Goal: Information Seeking & Learning: Learn about a topic

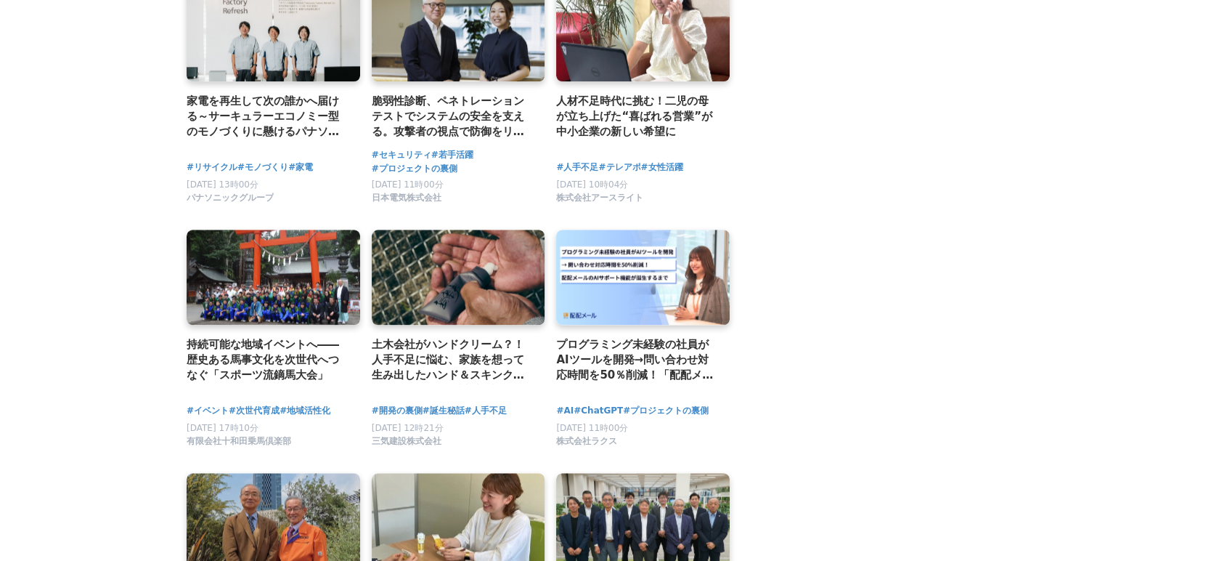
scroll to position [1775, 0]
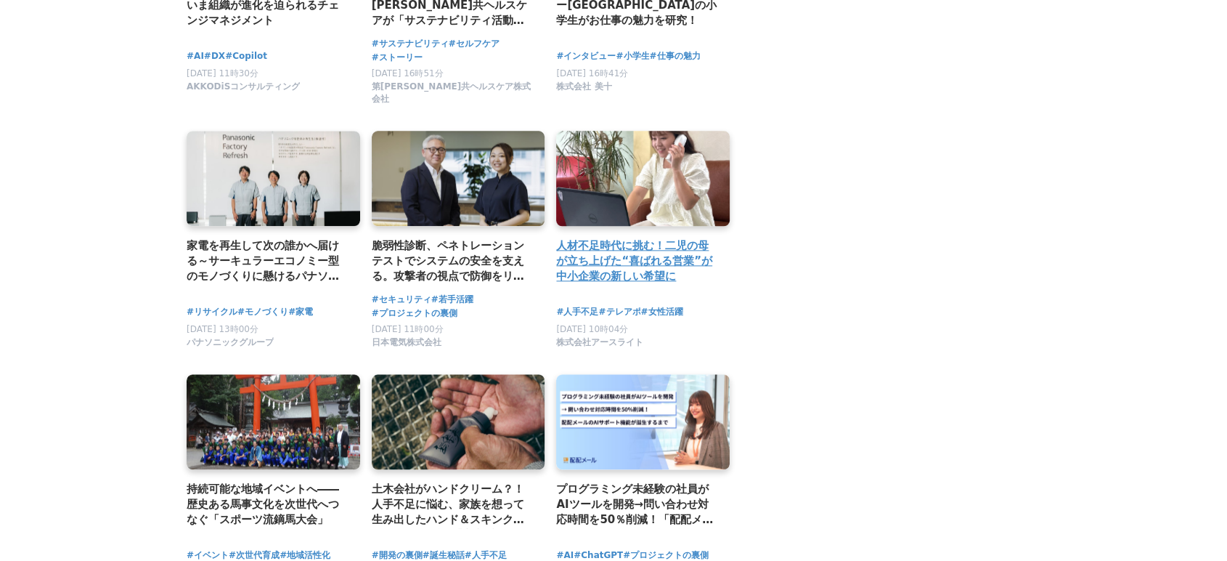
click at [649, 243] on h2 "人材不足時代に挑む！二児の母が立ち上げた“喜ばれる営業”が中小企業の新しい希望に" at bounding box center [637, 260] width 162 height 47
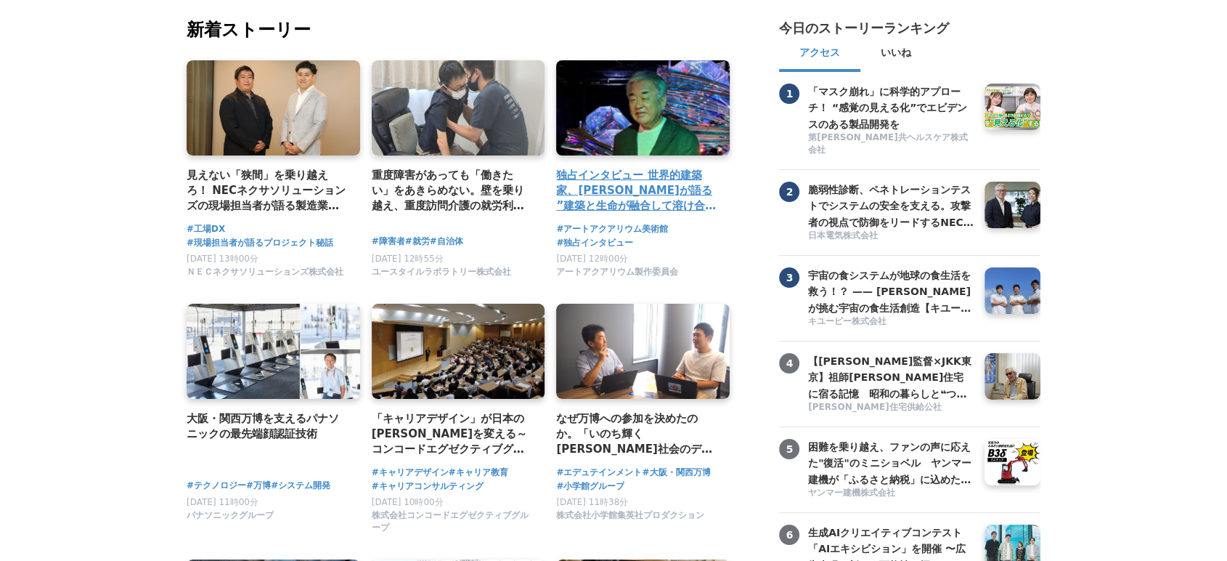
scroll to position [0, 0]
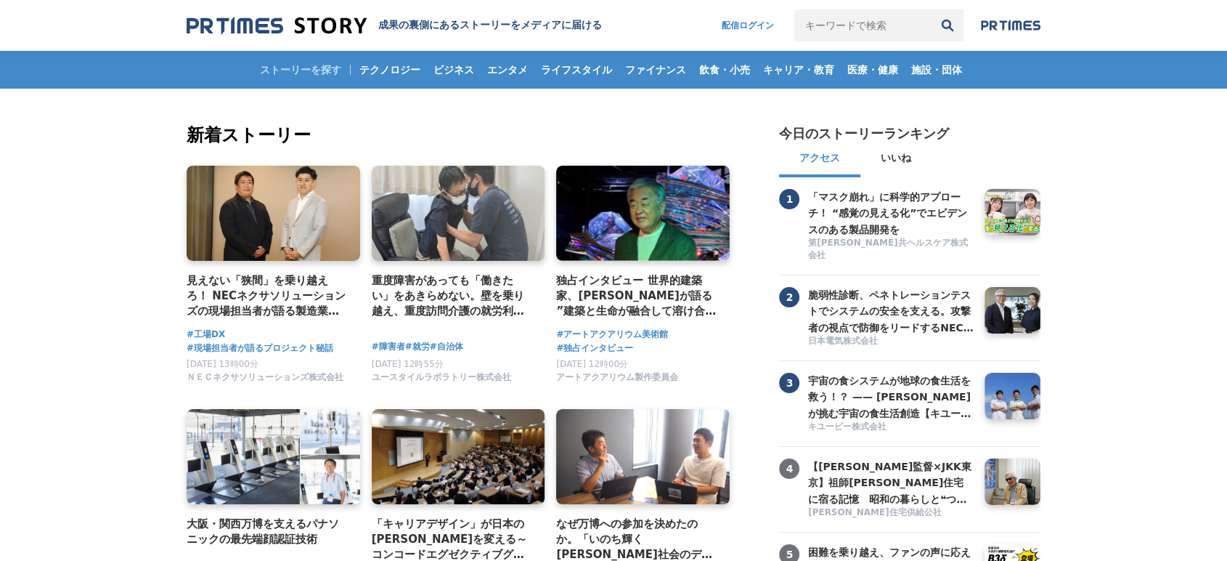
click at [886, 17] on input "キーワードで検索" at bounding box center [862, 25] width 137 height 32
type input "助成金"
click at [932, 9] on button "検索" at bounding box center [948, 25] width 32 height 32
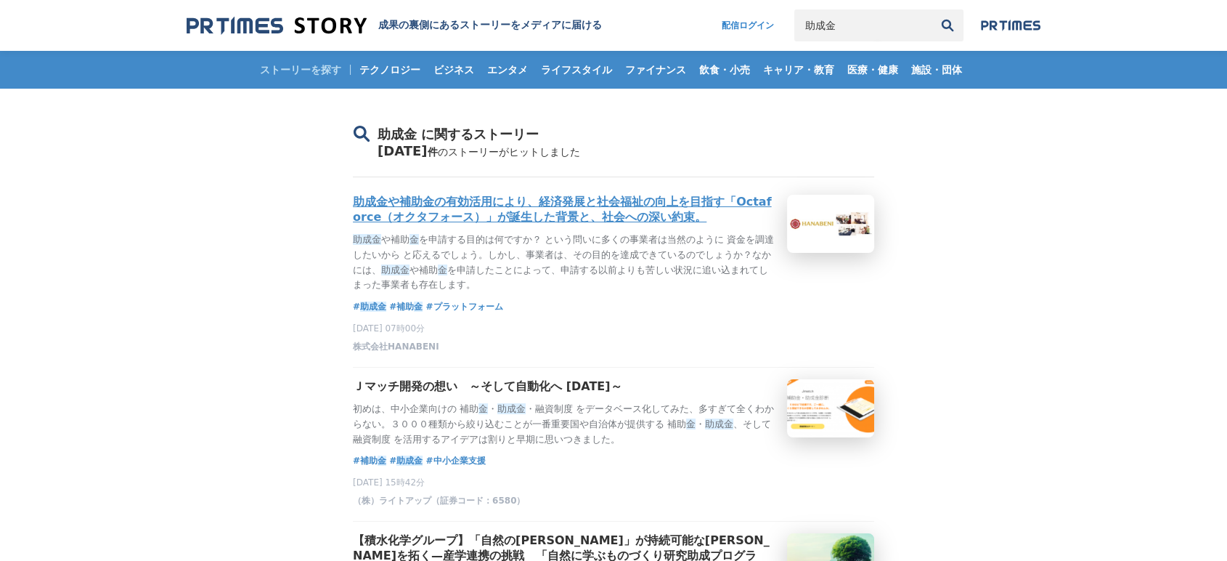
click at [617, 205] on h3 "助成金や補助金の有効活用により、経済発展と社会福祉の向上を目指す「Octaforce（オクタフォース）」が誕生した背景と、社会への深い約束。" at bounding box center [564, 210] width 423 height 30
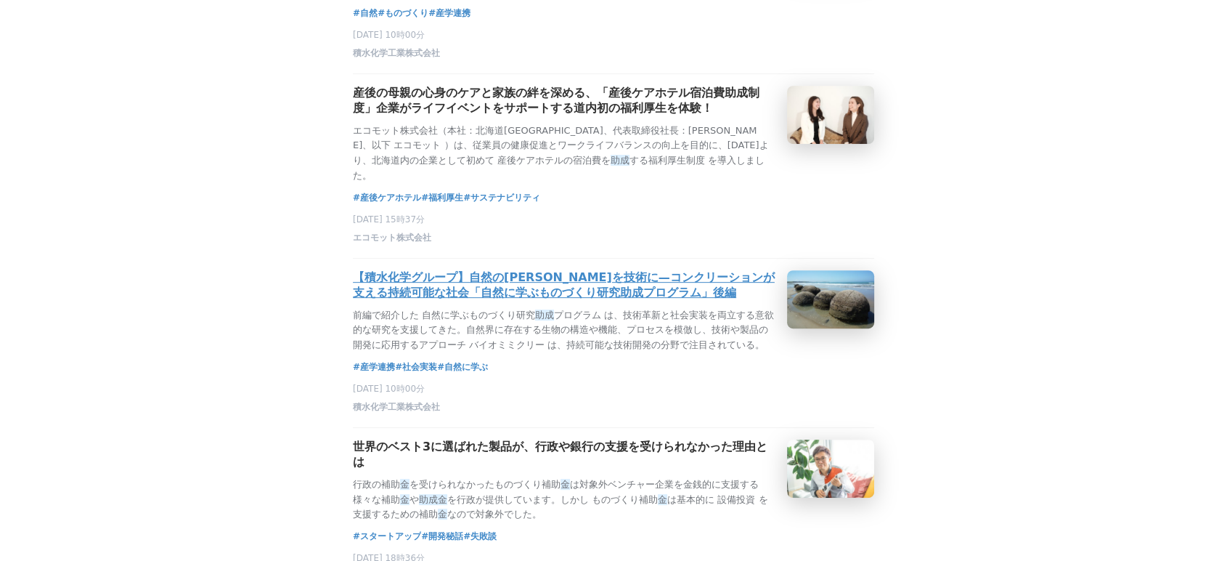
scroll to position [645, 0]
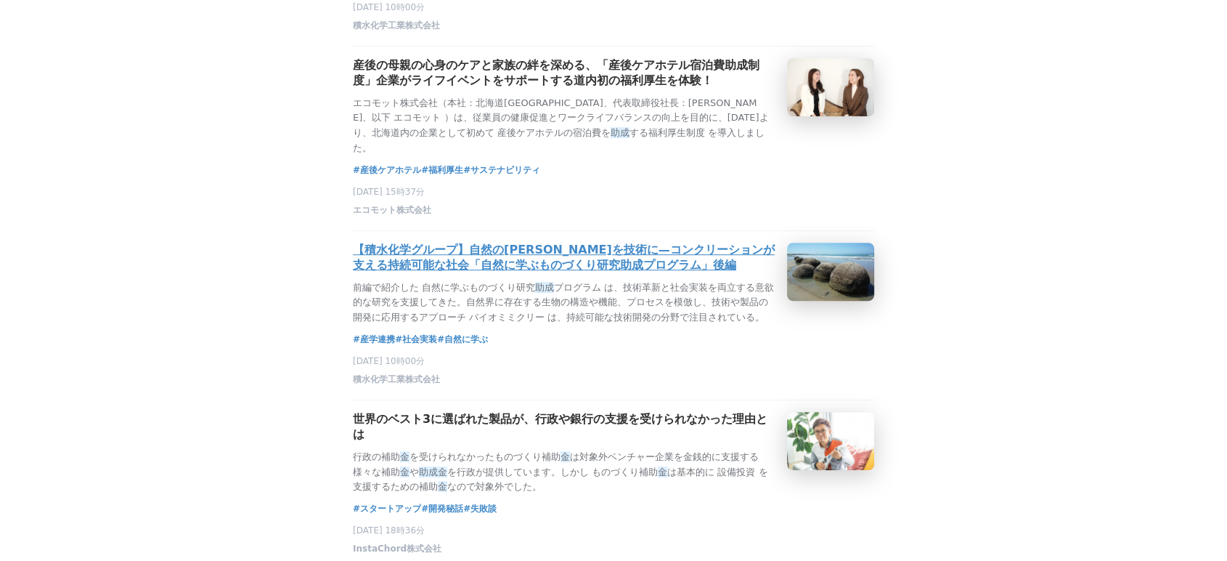
click at [622, 269] on h3 "【積水化学グループ】自然の知恵を技術に—コンクリーションが支える持続可能な社会「自然に学ぶものづくり研究助成プログラム」後編" at bounding box center [564, 258] width 423 height 30
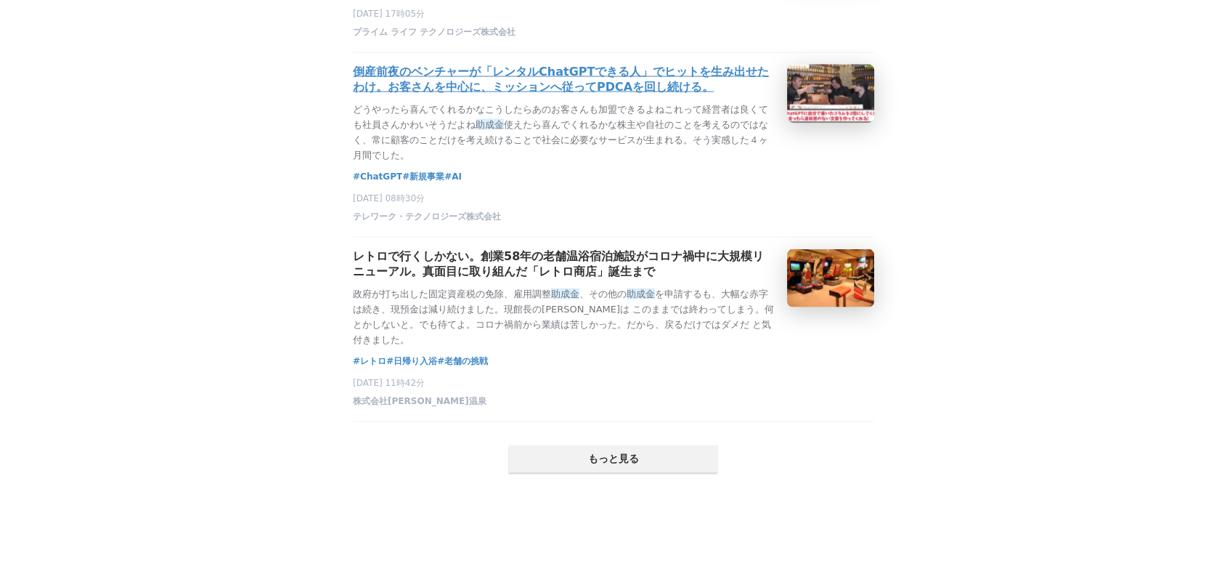
scroll to position [2985, 0]
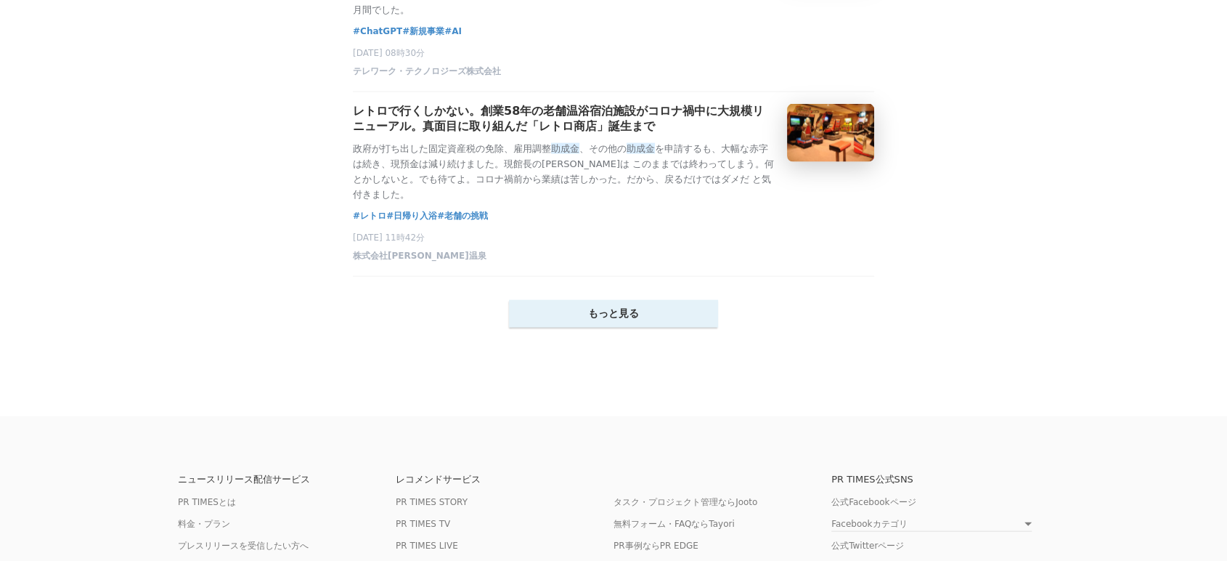
click at [627, 327] on button "もっと見る" at bounding box center [613, 314] width 209 height 28
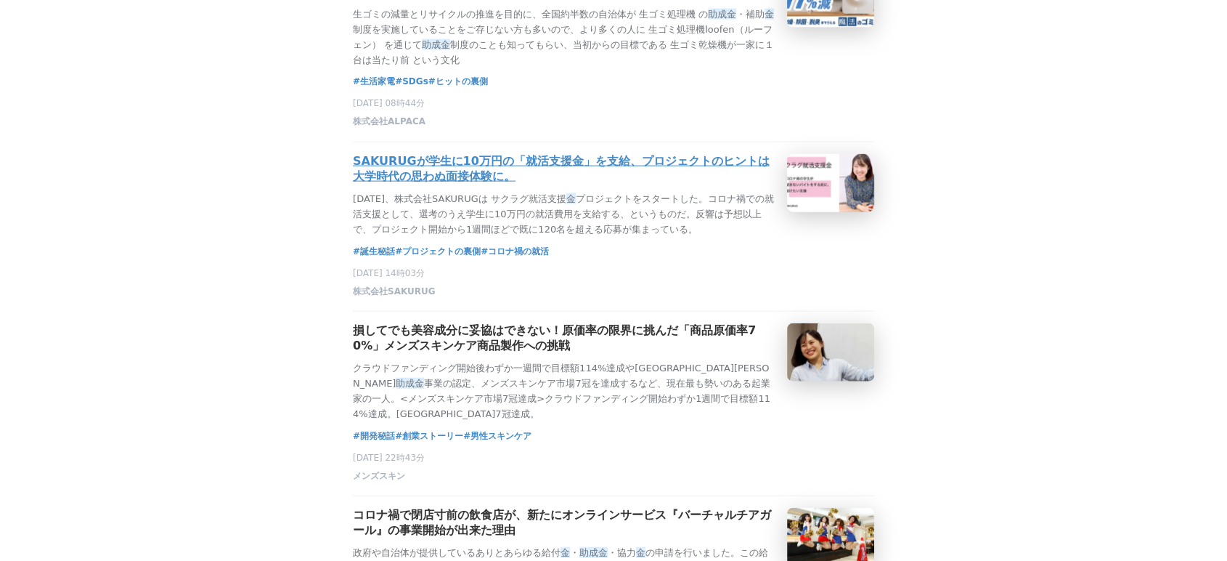
scroll to position [3307, 0]
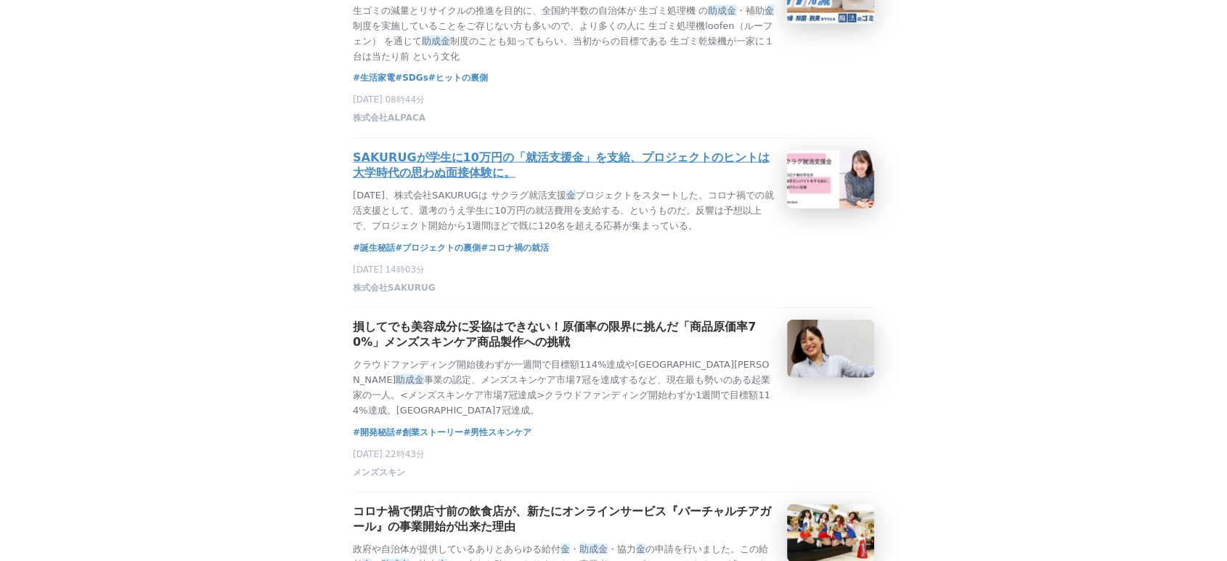
click at [437, 181] on h3 "SAKURUGが学生に10万円の「就活支援金」を支給、プロジェクトのヒントは大学時代の思わぬ面接体験に。" at bounding box center [564, 165] width 423 height 30
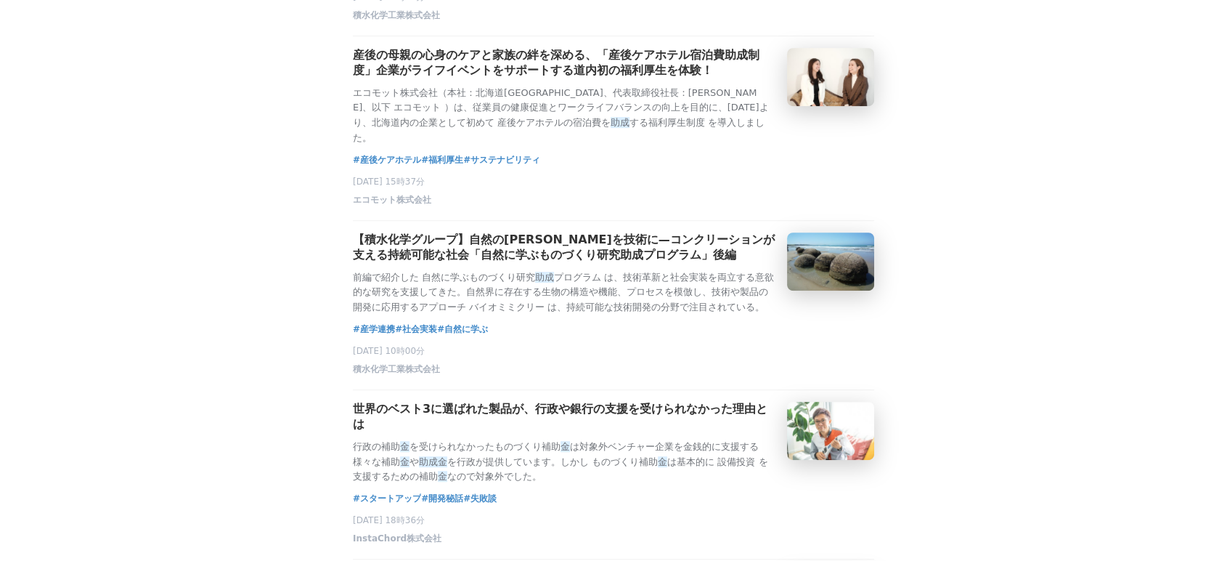
scroll to position [0, 0]
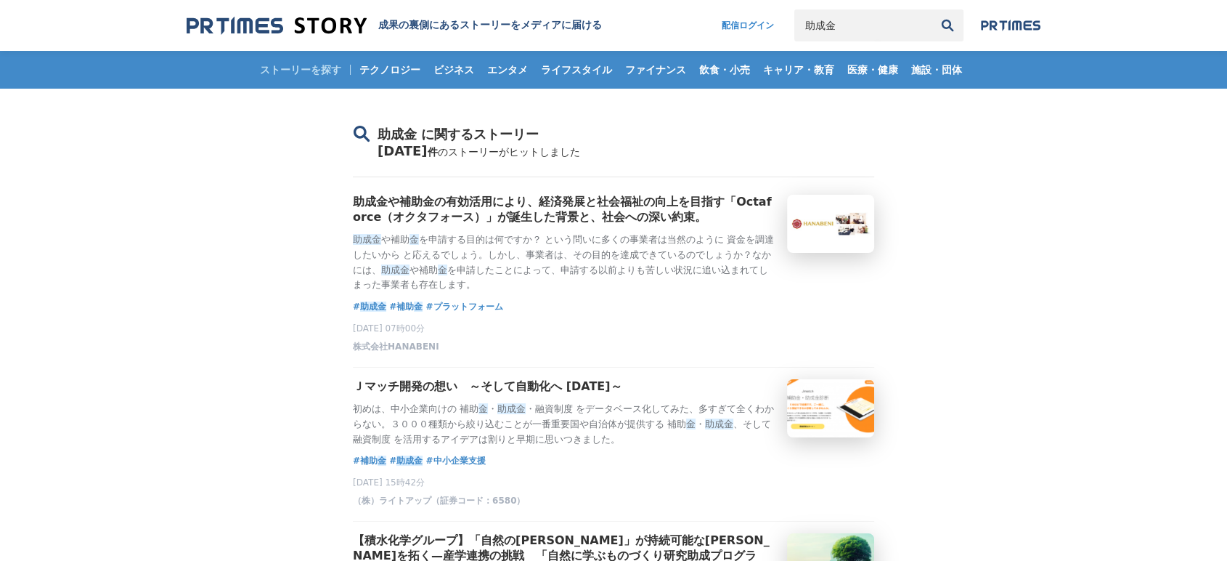
click at [854, 30] on input "助成金" at bounding box center [862, 25] width 137 height 32
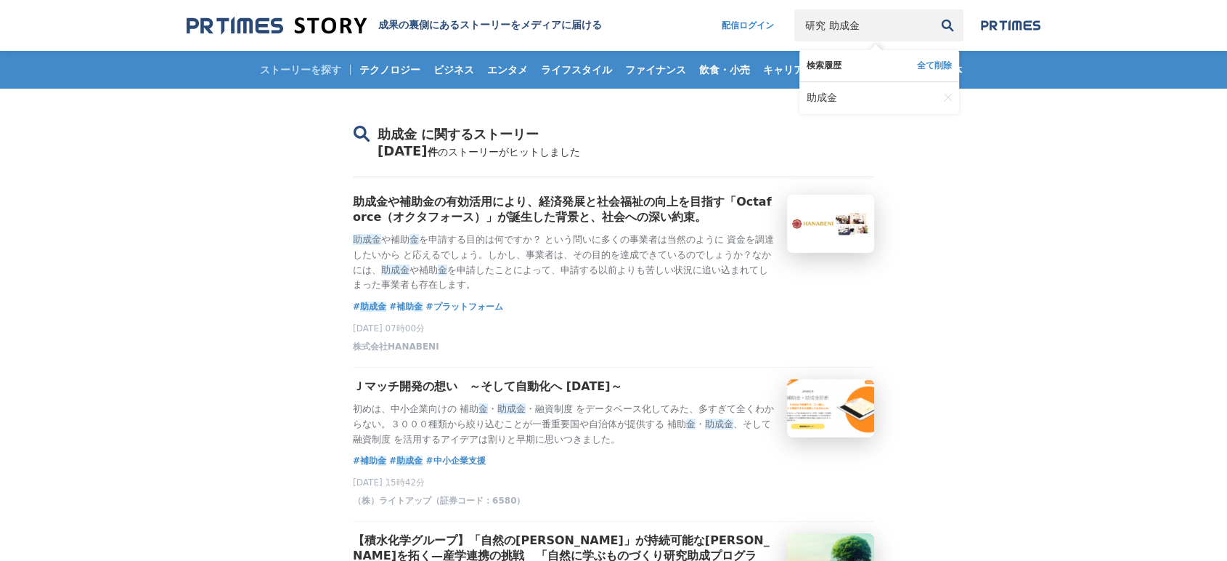
click at [932, 9] on button "検索" at bounding box center [948, 25] width 32 height 32
type input "研究 助成金"
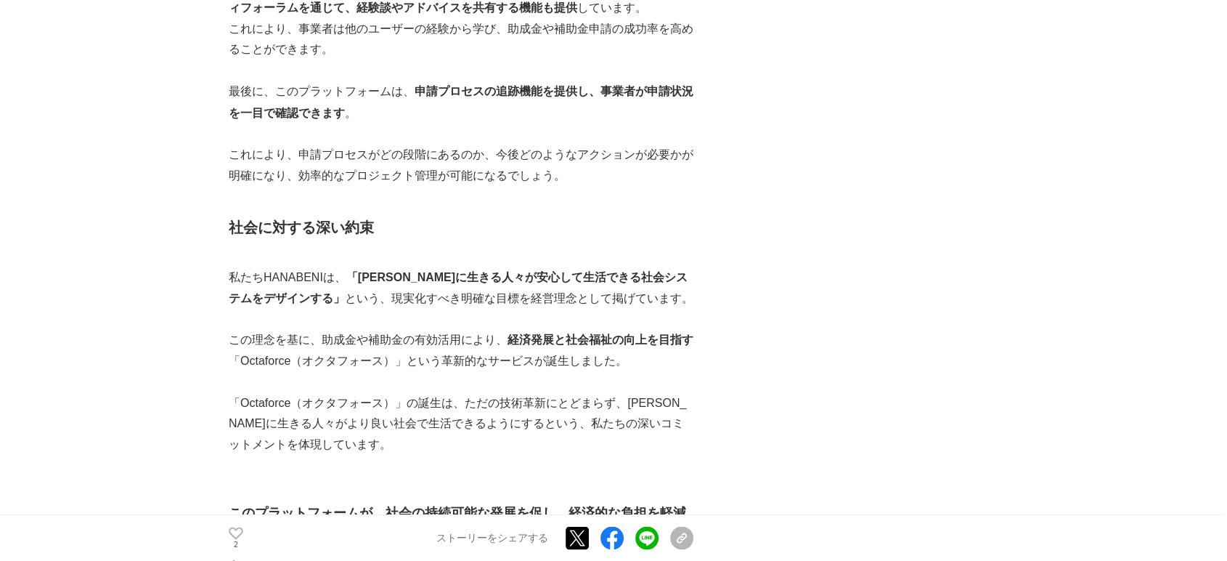
scroll to position [2662, 0]
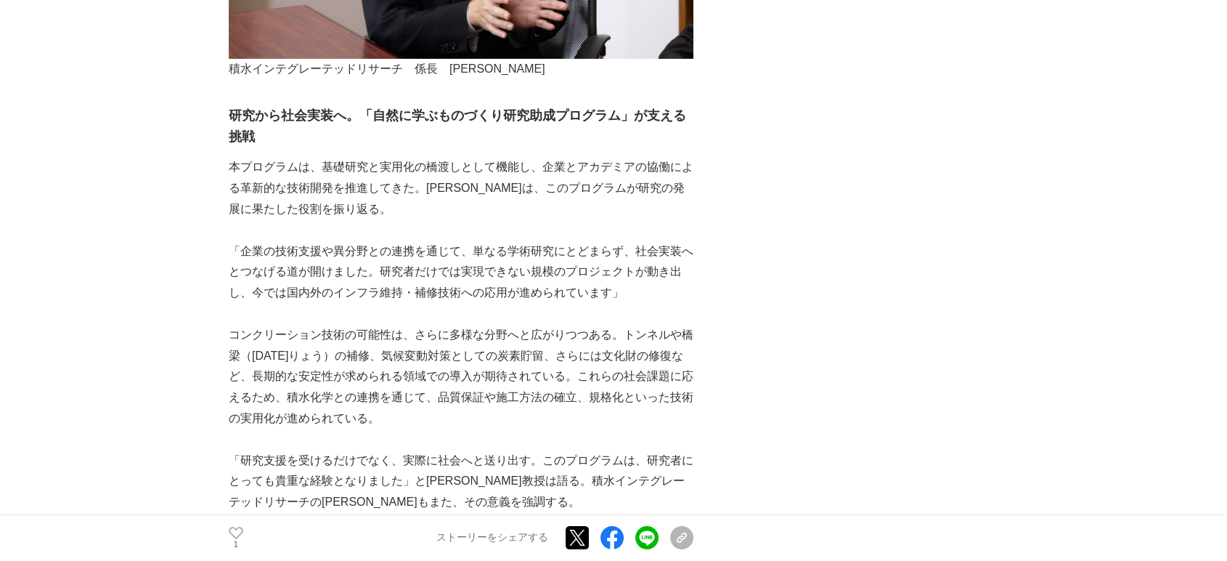
scroll to position [5001, 0]
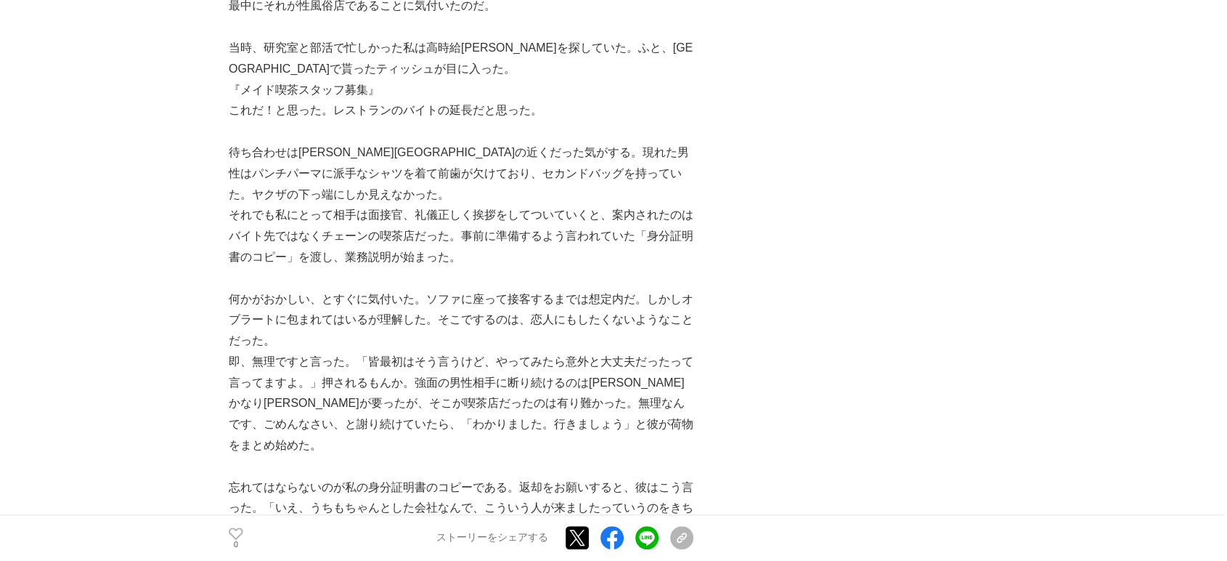
scroll to position [564, 0]
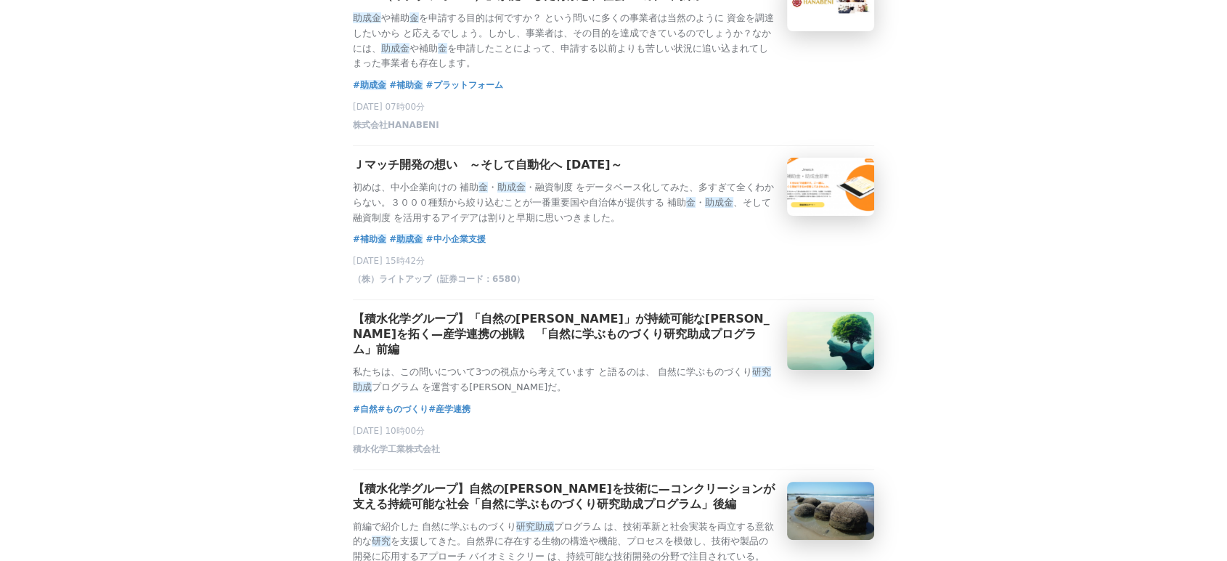
scroll to position [242, 0]
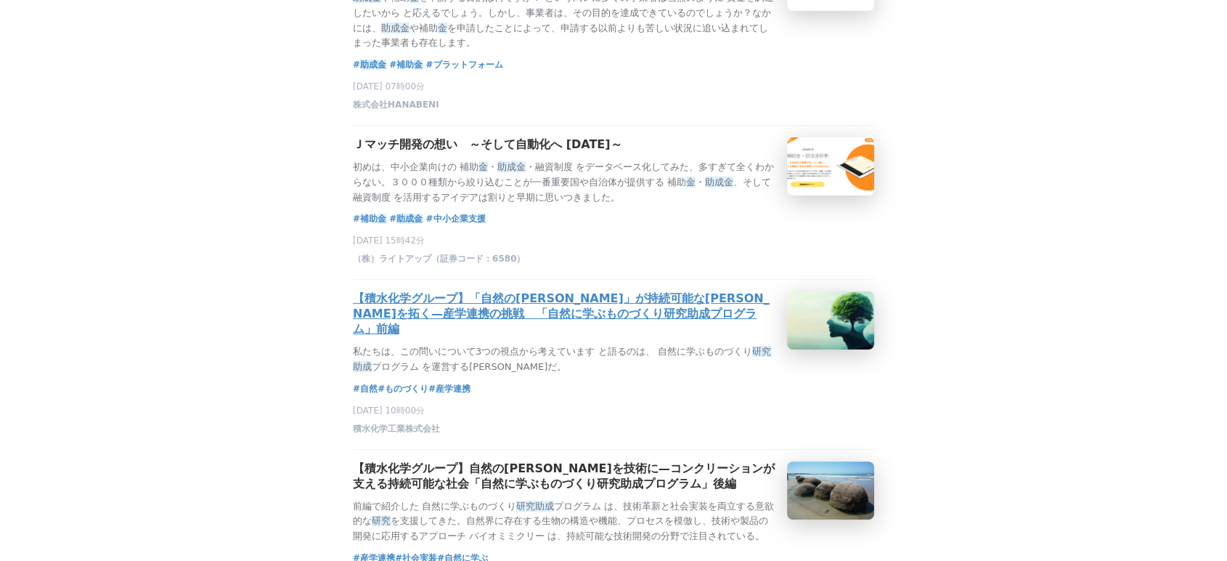
click at [543, 319] on h3 "【積水化学グループ】「自然の[PERSON_NAME]」が持続可能な[PERSON_NAME]を拓く—産学連携の挑戦　「自然に学ぶものづくり研究助成プログラム…" at bounding box center [564, 314] width 423 height 46
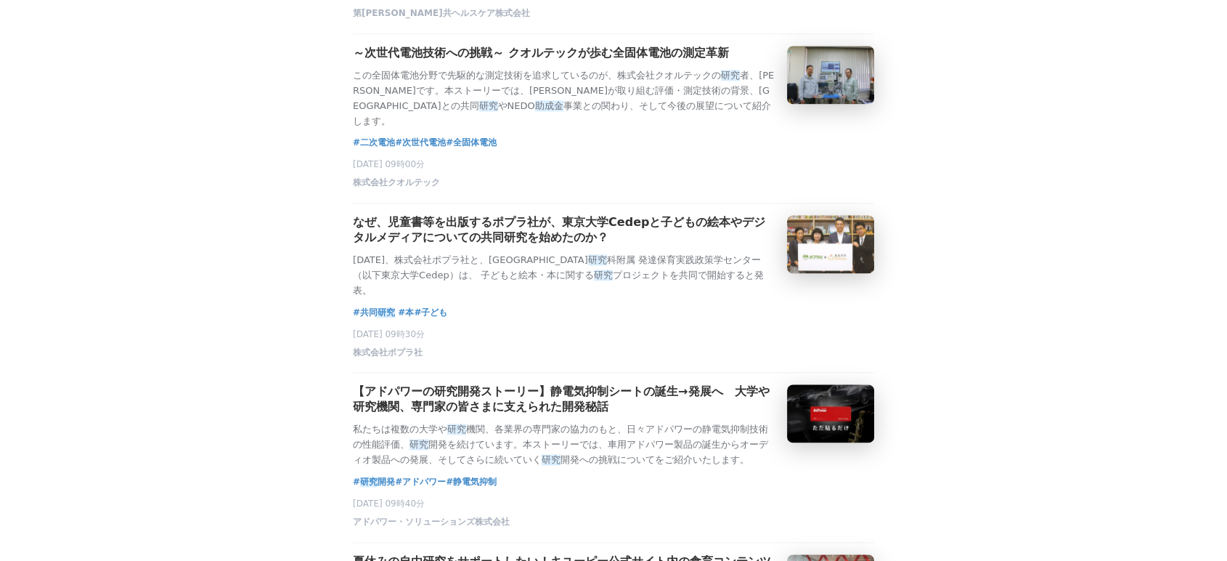
scroll to position [1855, 0]
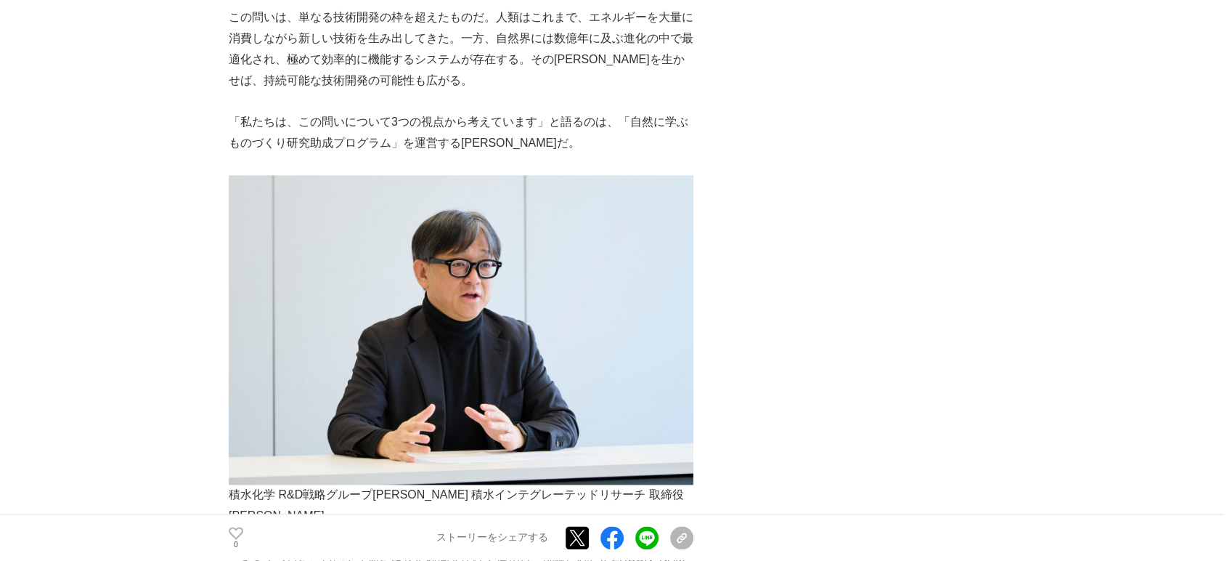
scroll to position [1855, 0]
